Goal: Information Seeking & Learning: Check status

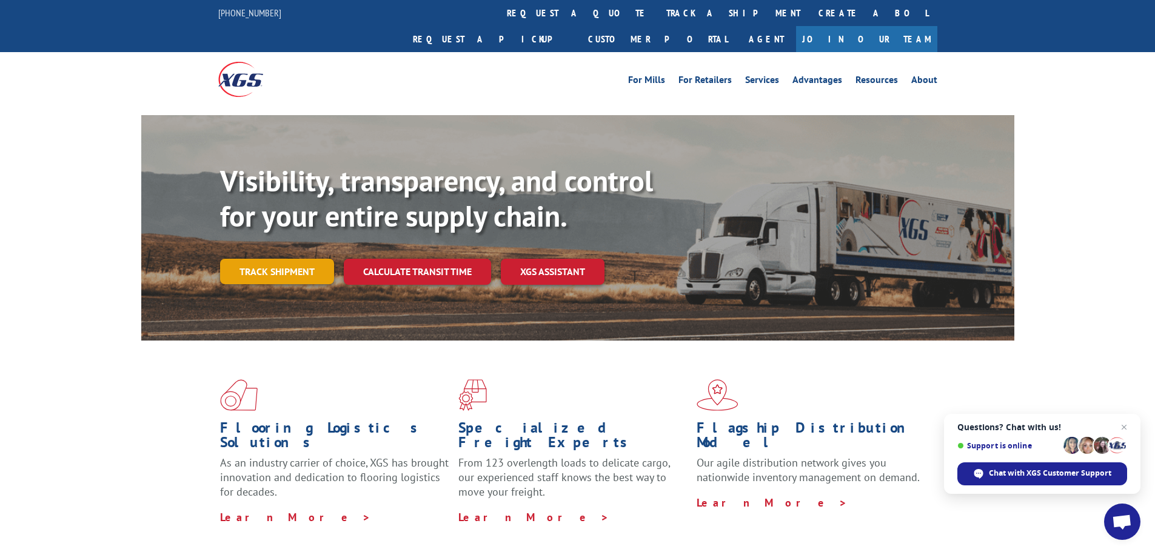
click at [265, 259] on link "Track shipment" at bounding box center [277, 271] width 114 height 25
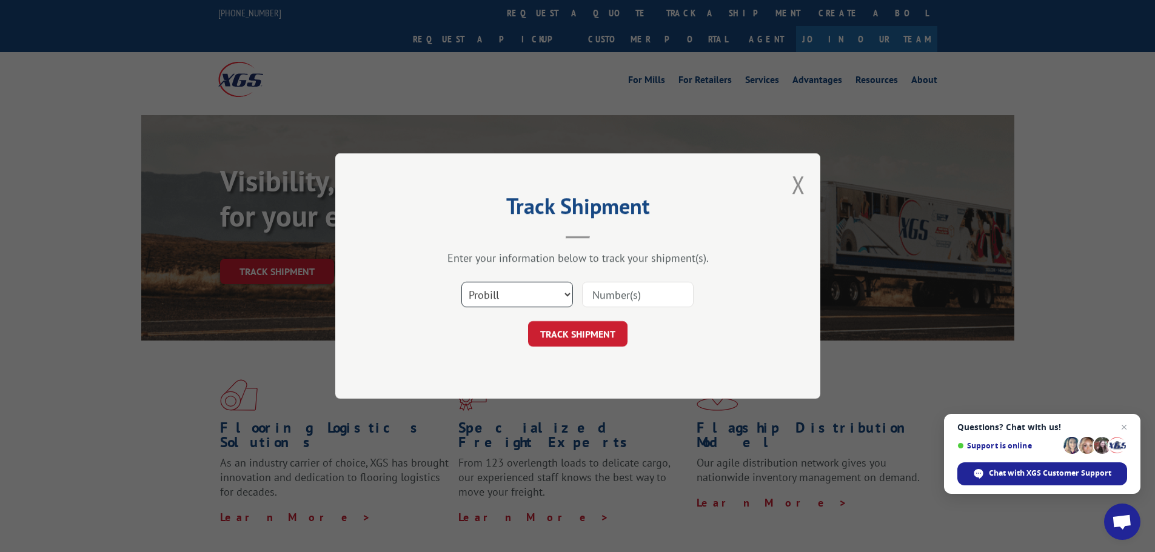
click at [467, 289] on select "Select category... Probill BOL PO" at bounding box center [517, 294] width 112 height 25
select select "bol"
click at [461, 282] on select "Select category... Probill BOL PO" at bounding box center [517, 294] width 112 height 25
click at [597, 295] on input at bounding box center [638, 294] width 112 height 25
type input "17664799"
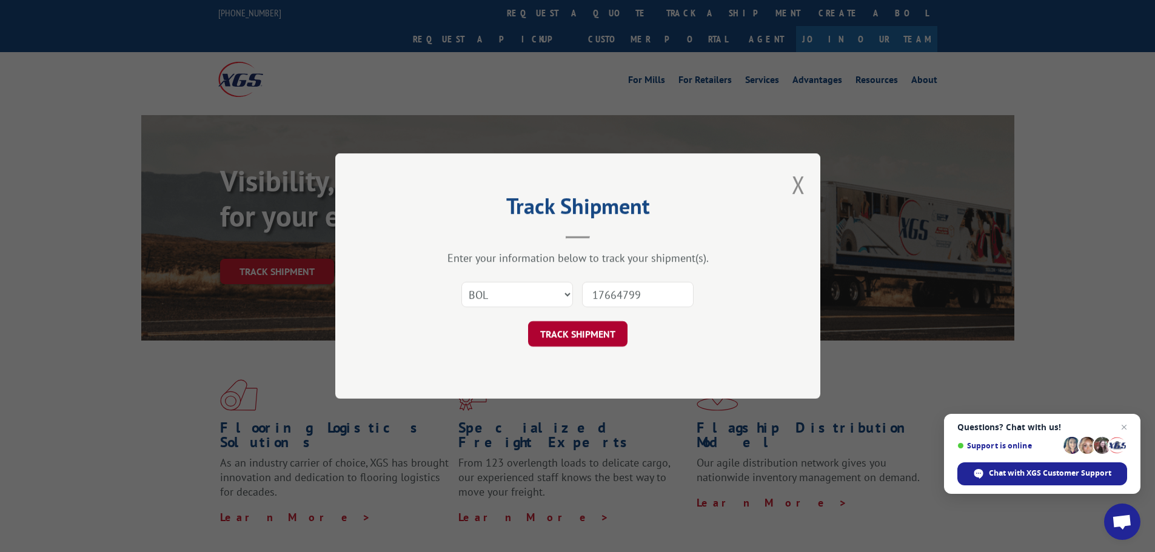
click at [572, 332] on button "TRACK SHIPMENT" at bounding box center [577, 333] width 99 height 25
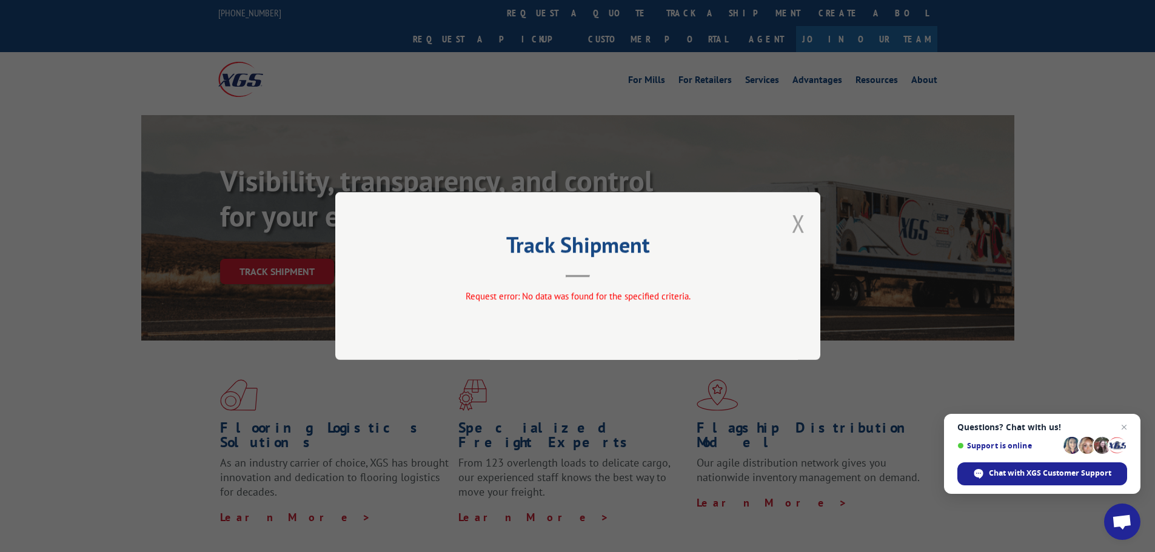
click at [796, 221] on button "Close modal" at bounding box center [798, 223] width 13 height 32
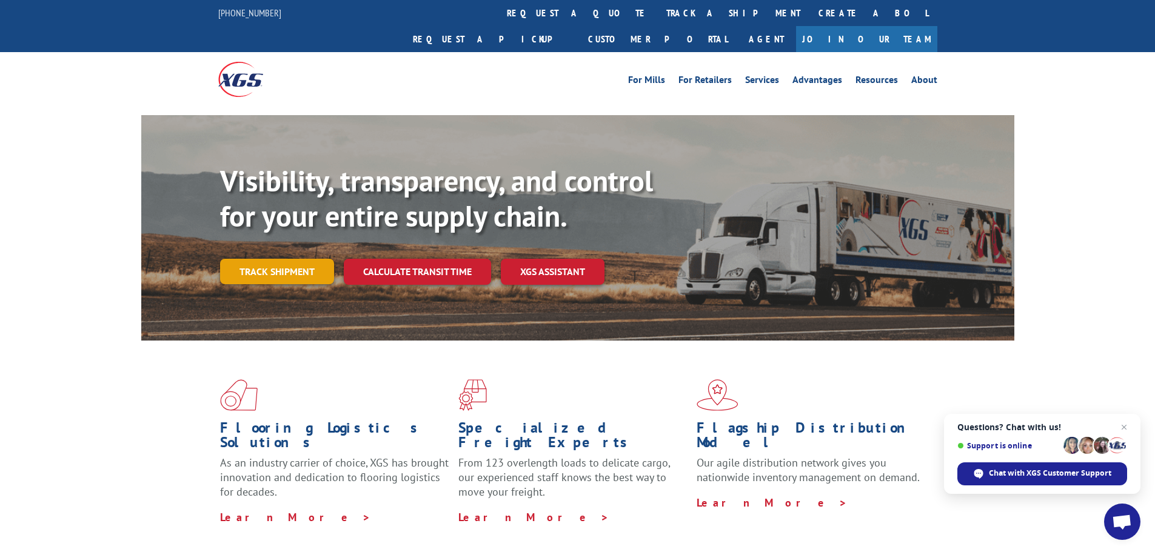
click at [310, 259] on link "Track shipment" at bounding box center [277, 271] width 114 height 25
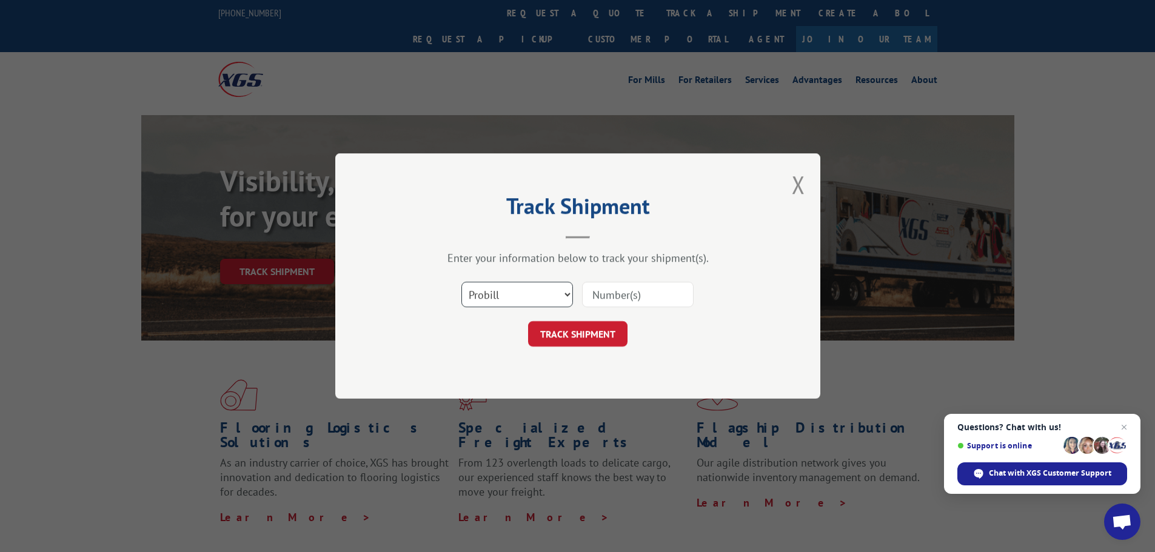
click at [567, 293] on select "Select category... Probill BOL PO" at bounding box center [517, 294] width 112 height 25
click at [461, 282] on select "Select category... Probill BOL PO" at bounding box center [517, 294] width 112 height 25
click at [592, 295] on input at bounding box center [638, 294] width 112 height 25
type input "17664799"
click at [606, 329] on button "TRACK SHIPMENT" at bounding box center [577, 333] width 99 height 25
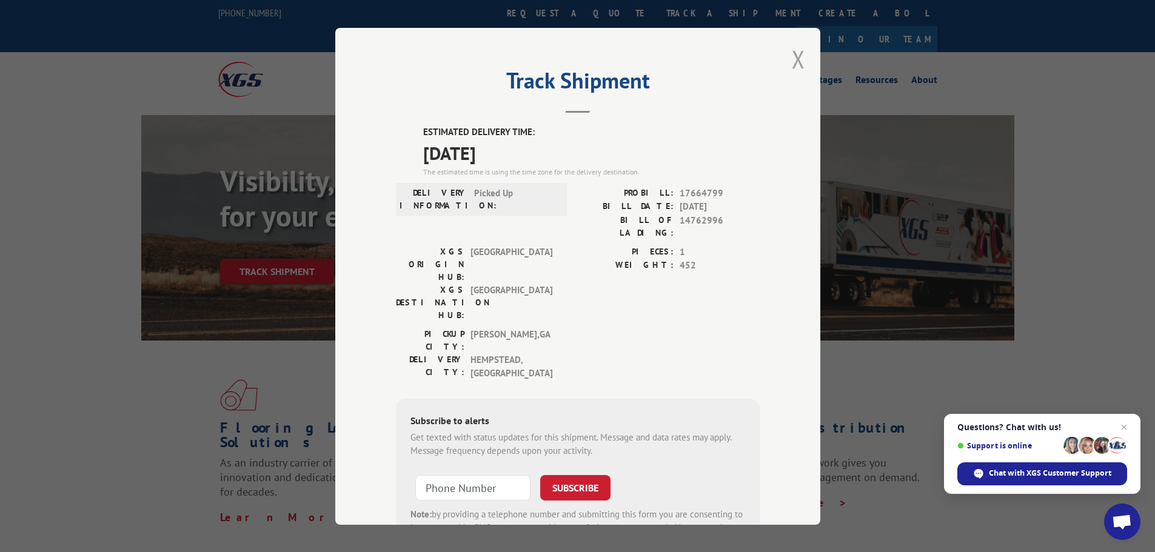
click at [792, 58] on button "Close modal" at bounding box center [798, 59] width 13 height 32
